Goal: Transaction & Acquisition: Purchase product/service

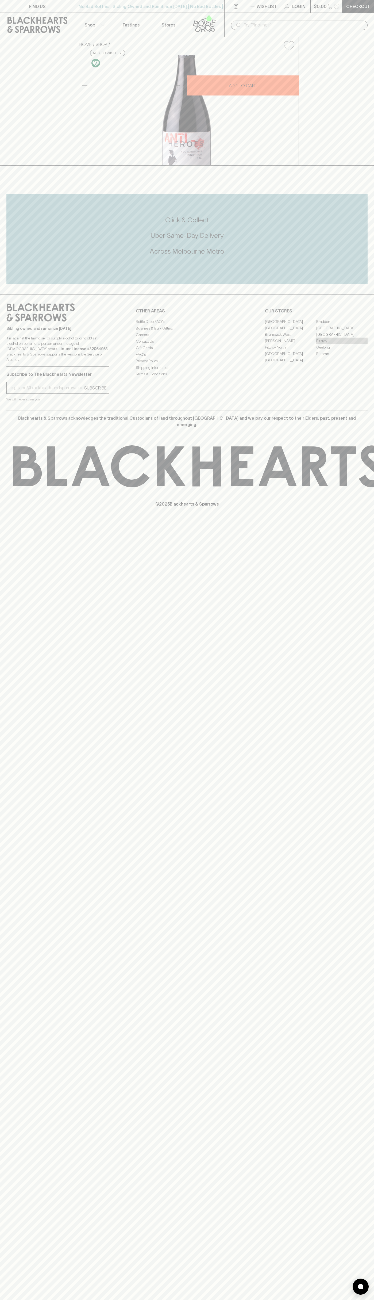
click at [342, 344] on link "Fitzroy" at bounding box center [341, 341] width 51 height 6
click at [293, 1] on link "Login" at bounding box center [294, 6] width 31 height 13
click at [350, 1097] on div "FIND US | No Bad Bottles | Sibling Owned and Run Since 2006 | No Bad Bottles | …" at bounding box center [187, 650] width 374 height 1300
click at [257, 1300] on html "FIND US | No Bad Bottles | Sibling Owned and Run Since 2006 | No Bad Bottles | …" at bounding box center [187, 650] width 374 height 1300
click at [10, 72] on div "HOME SHOP Heroes Anti - Heroes Yeowarra Hill Pinot Noir 2023 $44.00 Add to wish…" at bounding box center [187, 101] width 374 height 129
